Goal: Task Accomplishment & Management: Manage account settings

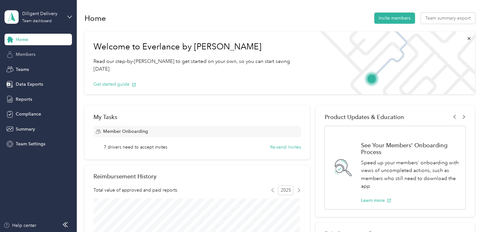
click at [26, 52] on span "Members" at bounding box center [26, 54] width 20 height 7
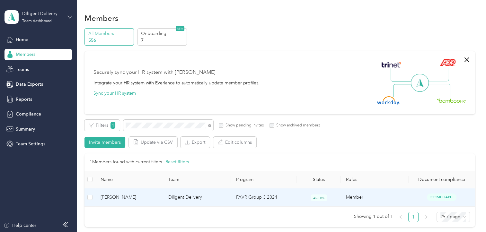
click at [176, 198] on td "Diligent Delivery" at bounding box center [197, 198] width 68 height 18
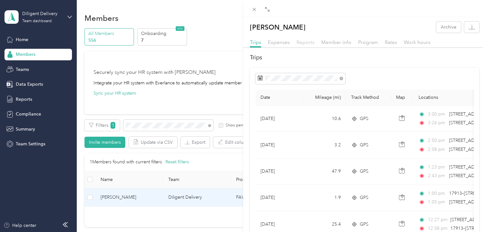
click at [303, 43] on span "Reports" at bounding box center [306, 42] width 18 height 6
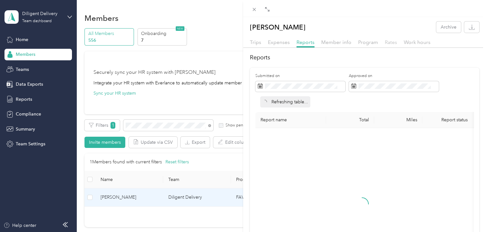
click at [390, 44] on span "Rates" at bounding box center [391, 42] width 12 height 6
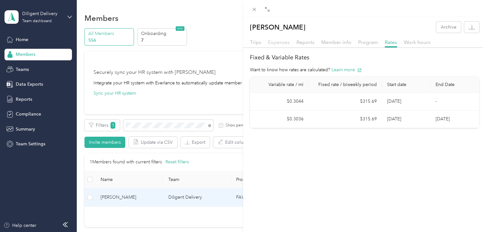
click at [282, 41] on span "Expenses" at bounding box center [279, 42] width 22 height 6
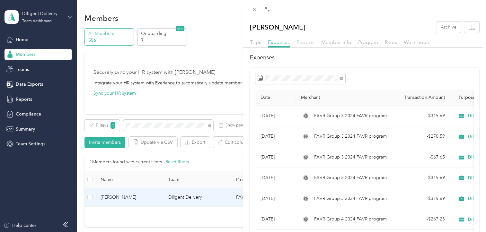
click at [303, 43] on span "Reports" at bounding box center [306, 42] width 18 height 6
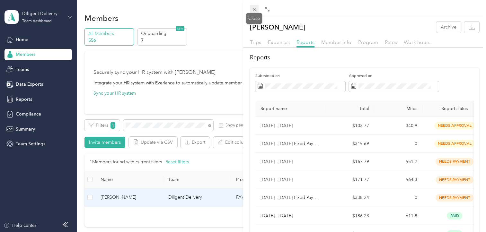
click at [254, 9] on icon at bounding box center [254, 9] width 5 height 5
